Goal: Find specific page/section: Find specific page/section

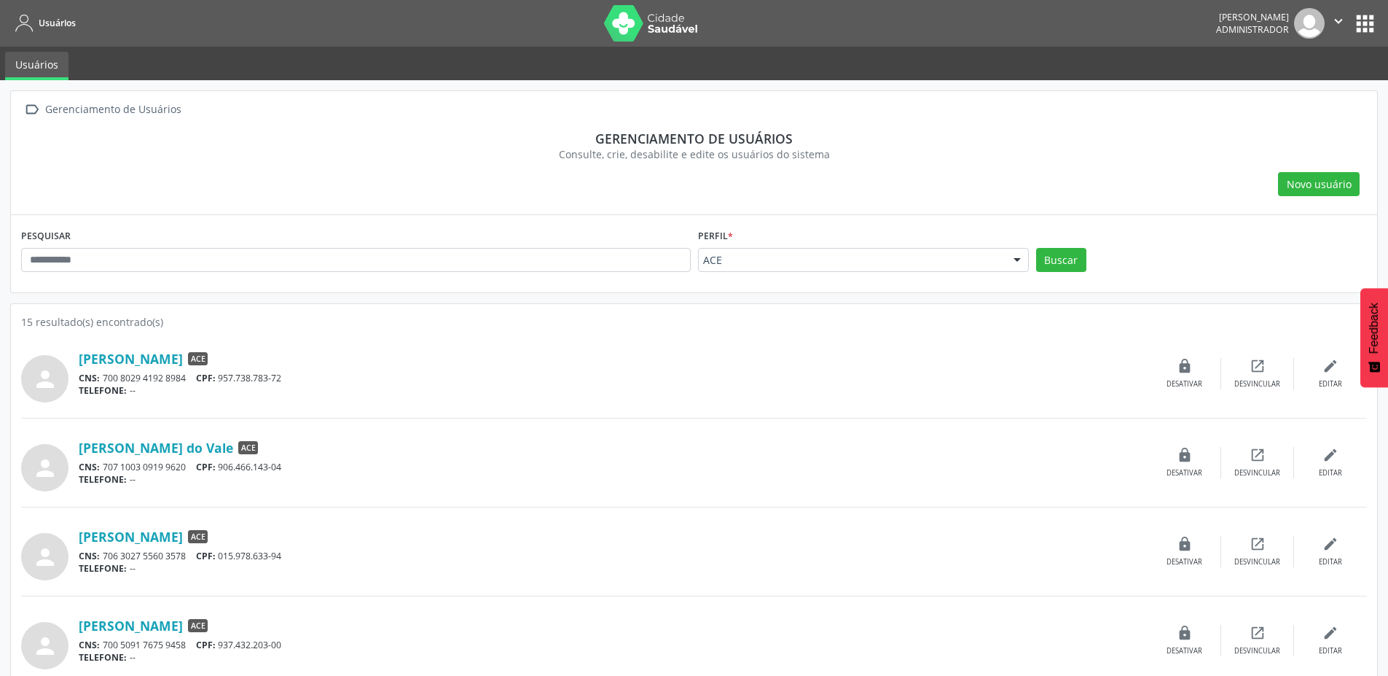
click at [845, 270] on div "ACE" at bounding box center [863, 260] width 331 height 25
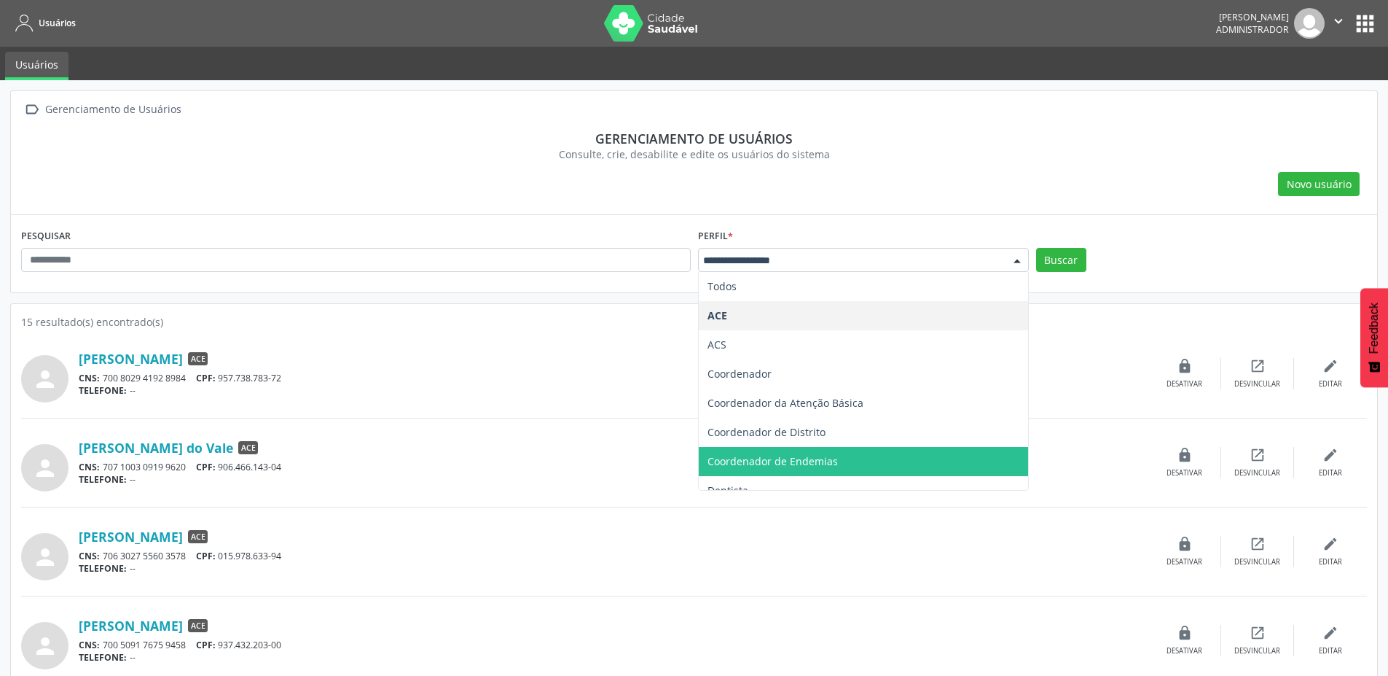
click at [891, 457] on span "Coordenador de Endemias" at bounding box center [863, 461] width 329 height 29
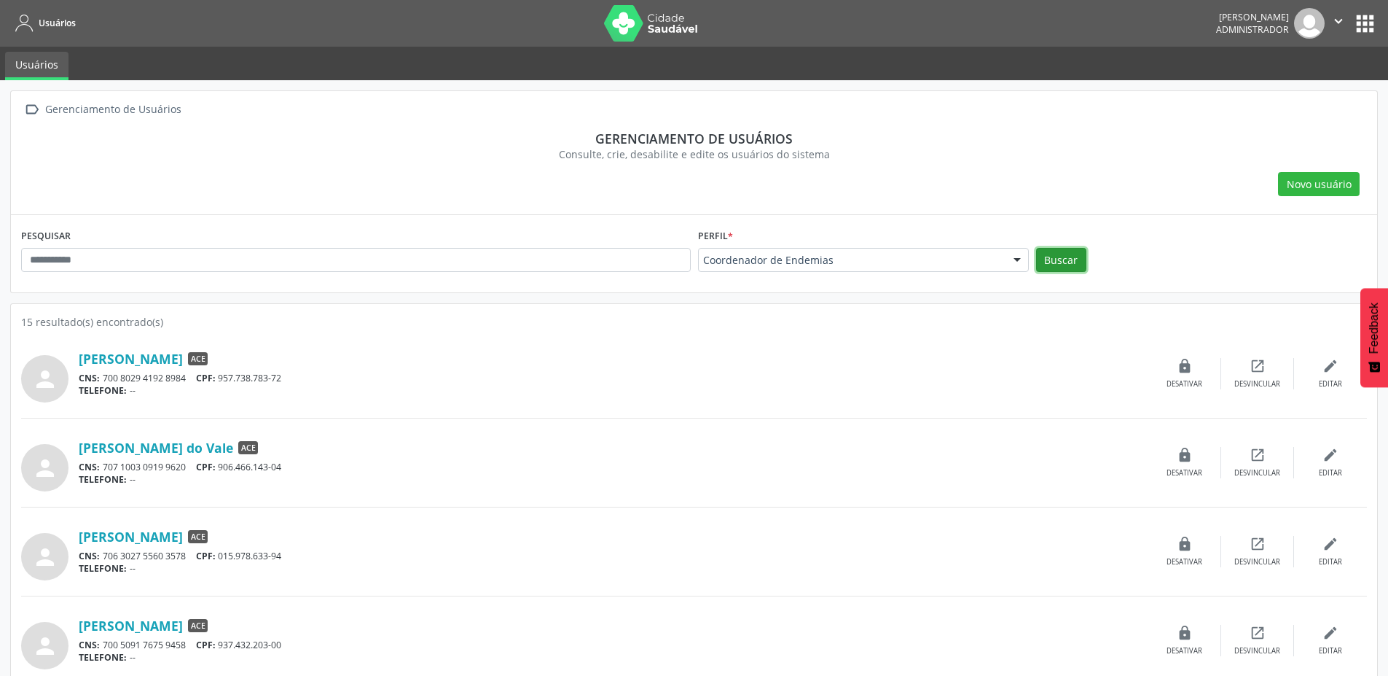
click at [1061, 265] on button "Buscar" at bounding box center [1061, 260] width 50 height 25
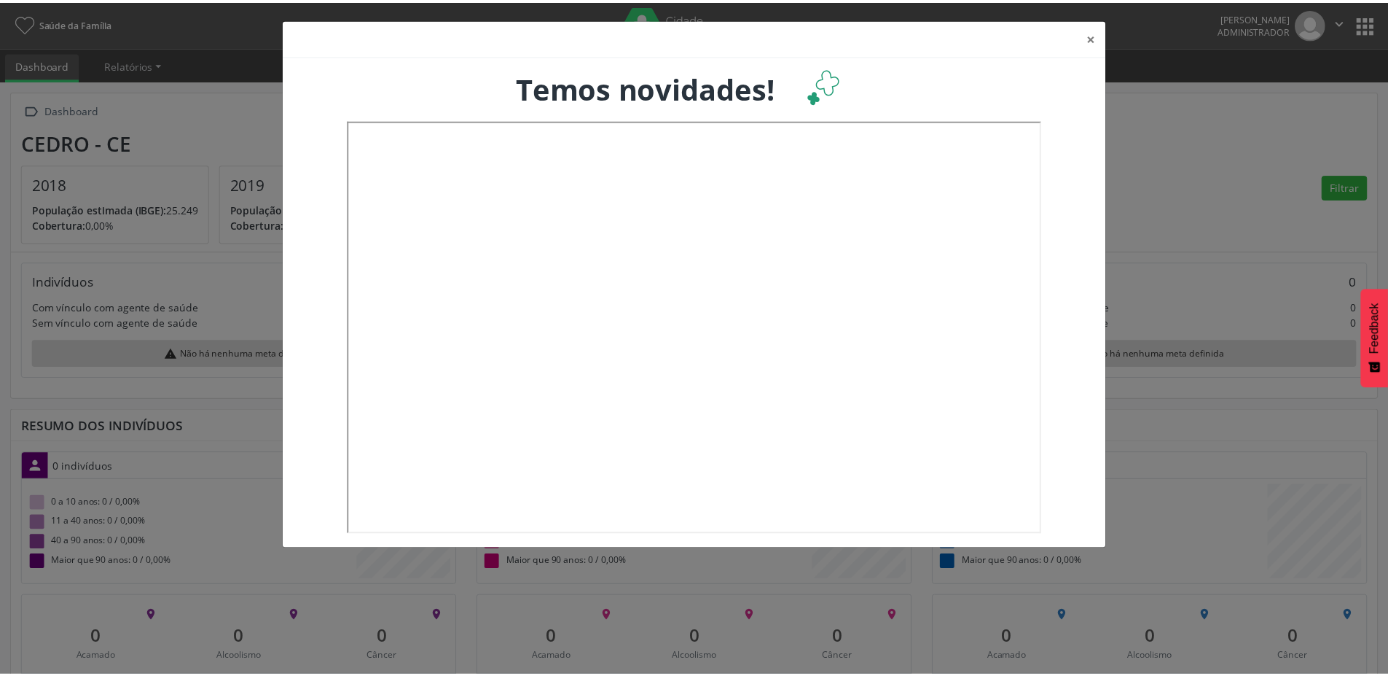
scroll to position [242, 459]
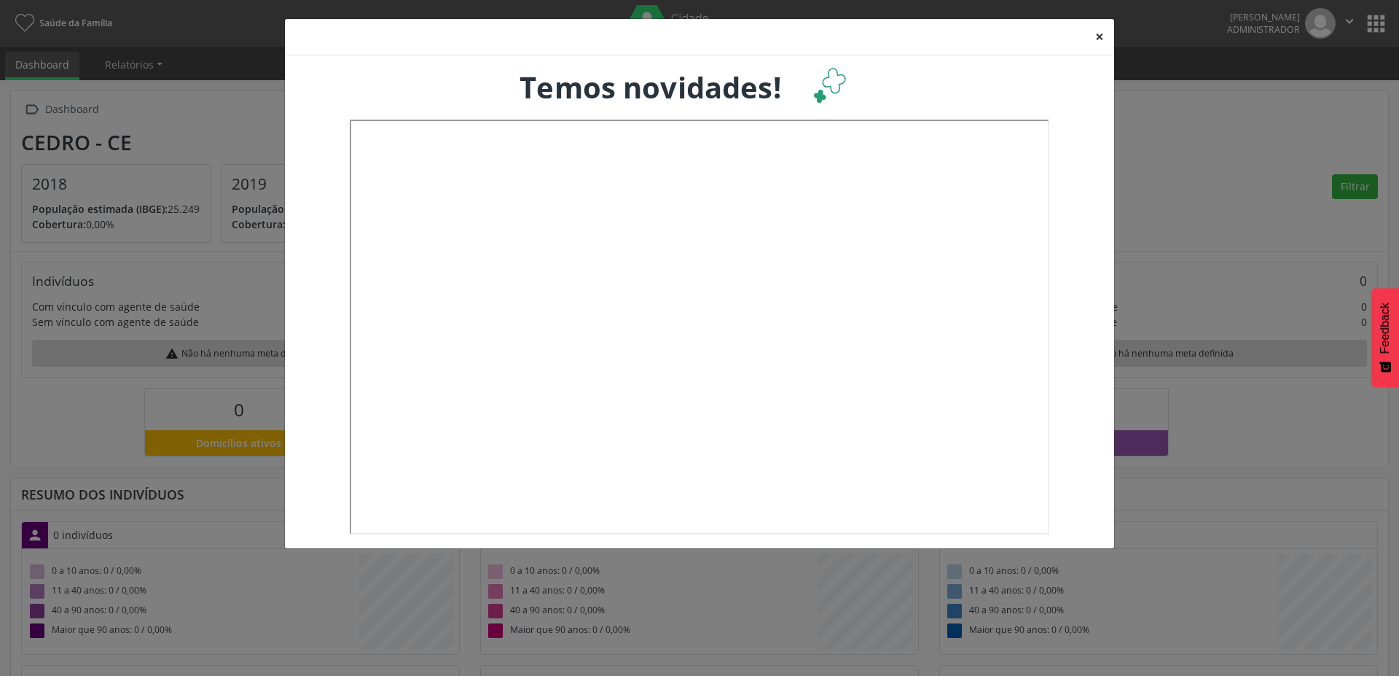
click at [1099, 37] on button "×" at bounding box center [1099, 37] width 29 height 36
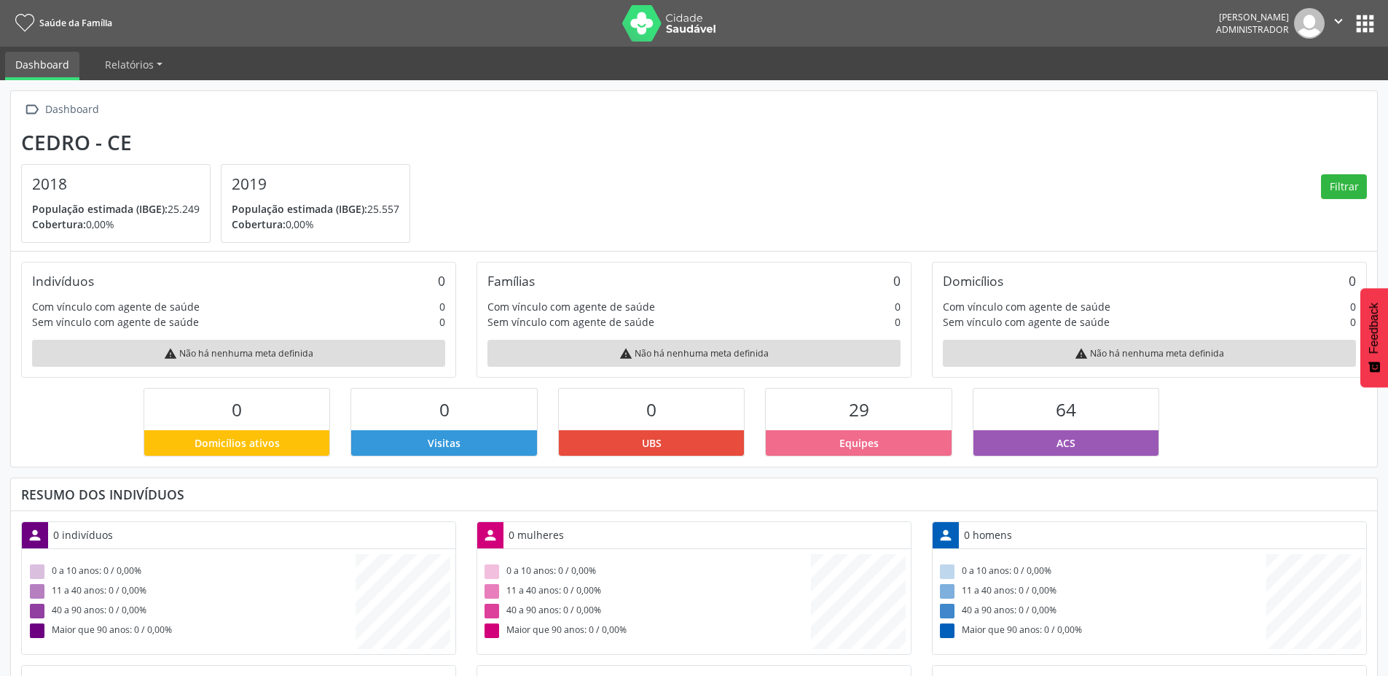
scroll to position [728509, 728295]
click at [687, 36] on img at bounding box center [669, 23] width 95 height 36
